Goal: Browse casually

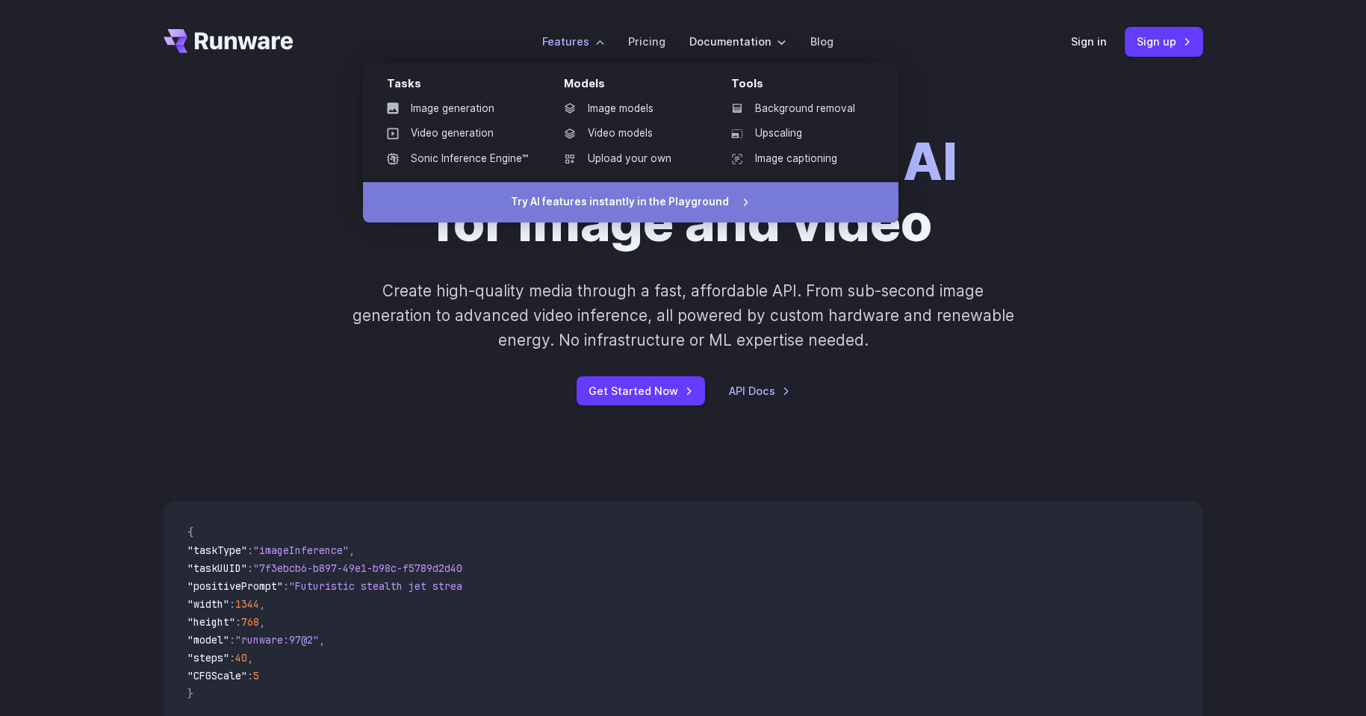
click at [588, 202] on link "Try AI features instantly in the Playground" at bounding box center [630, 202] width 535 height 40
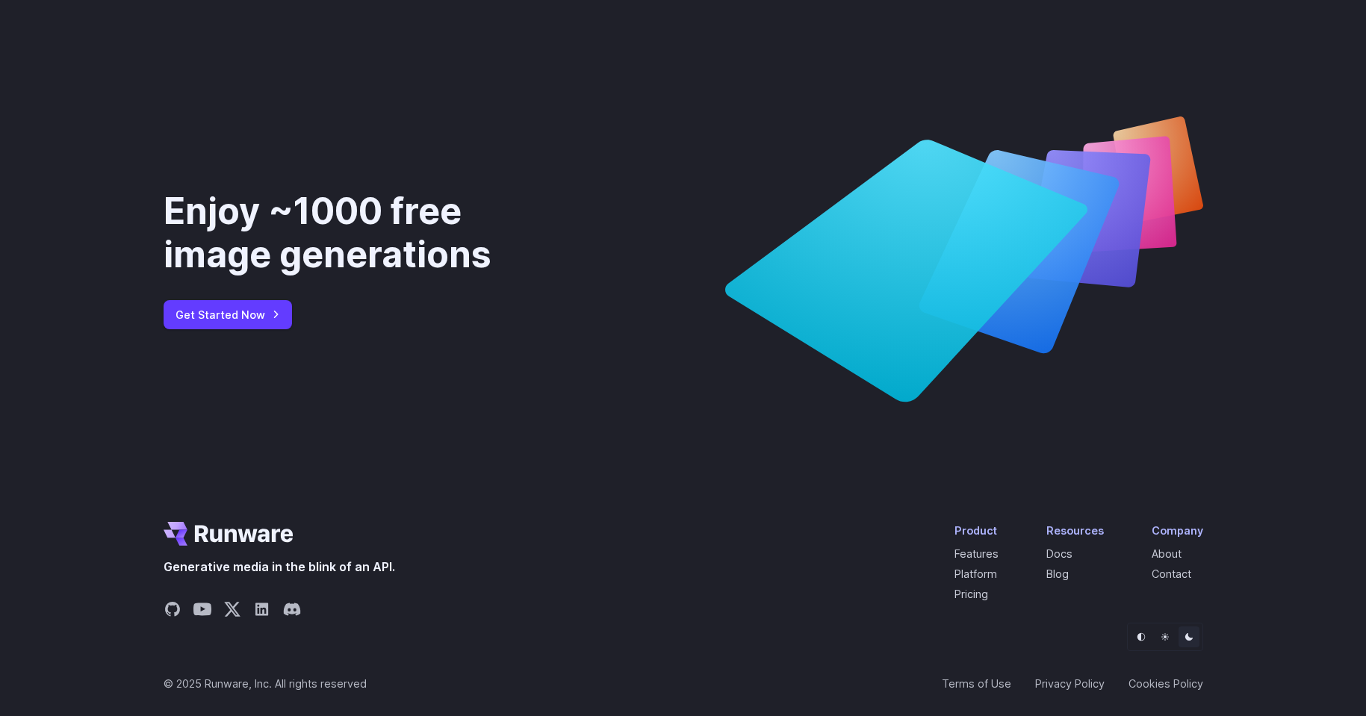
scroll to position [5564, 0]
click at [258, 614] on icon "Share on LinkedIn" at bounding box center [261, 609] width 13 height 13
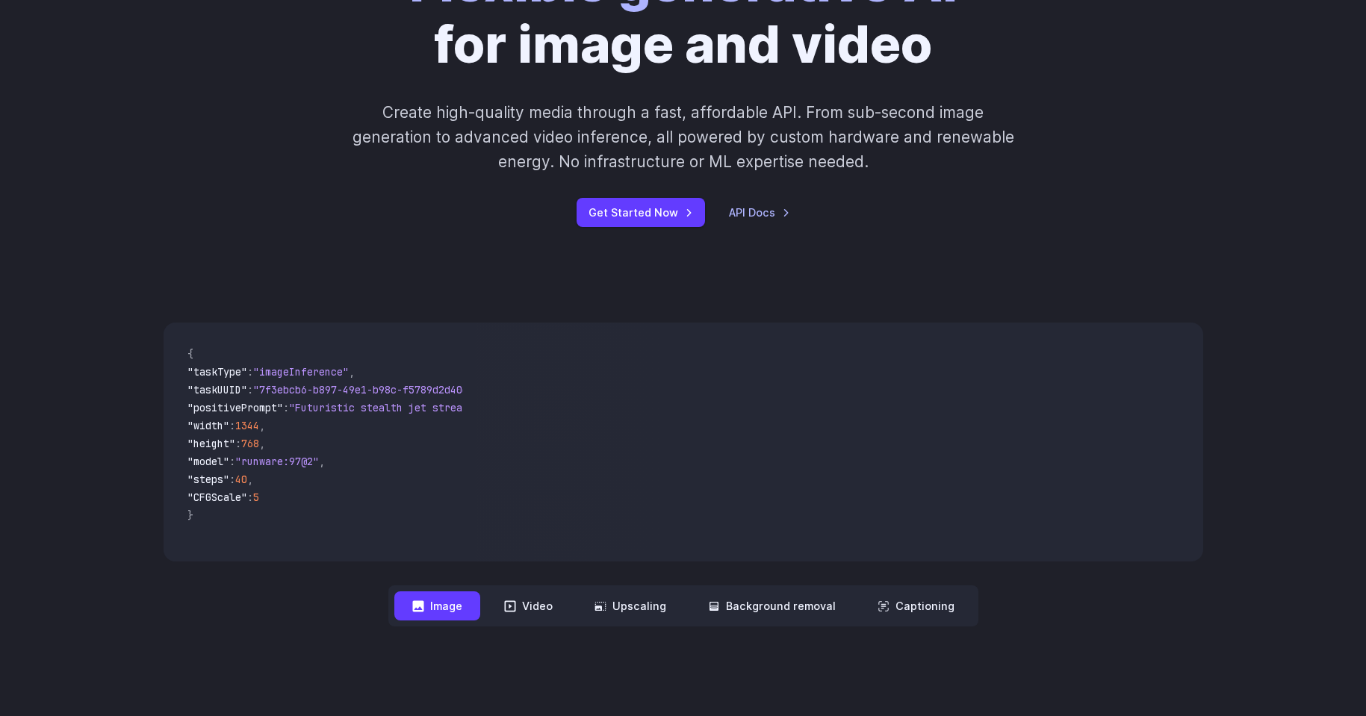
scroll to position [0, 0]
